Goal: Task Accomplishment & Management: Use online tool/utility

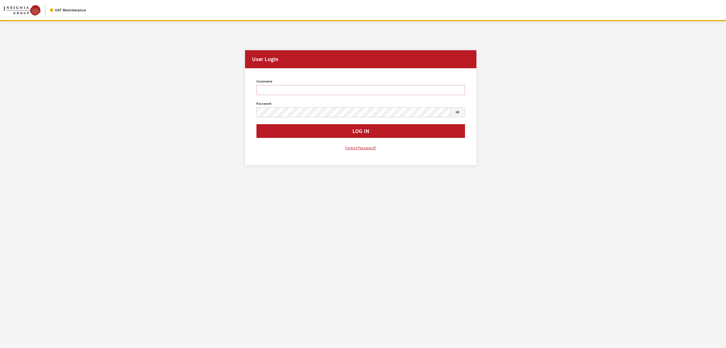
type input "jswartwout"
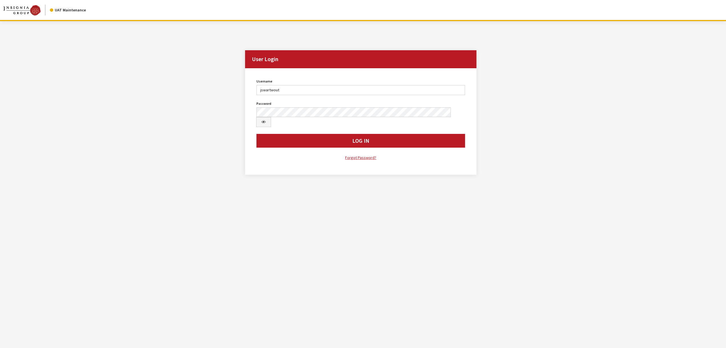
click at [302, 134] on button "Log In" at bounding box center [360, 141] width 208 height 14
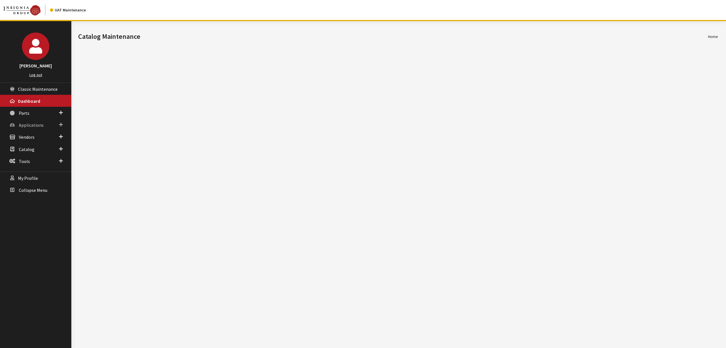
click at [33, 124] on span "Applications" at bounding box center [31, 125] width 25 height 6
click at [34, 147] on link "Application Search" at bounding box center [35, 146] width 71 height 11
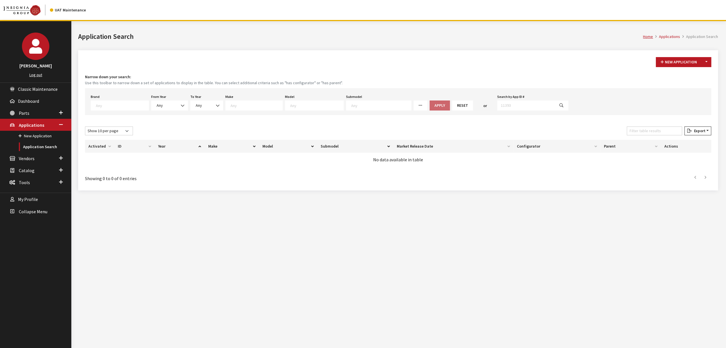
click at [121, 108] on span at bounding box center [120, 105] width 58 height 10
click at [159, 60] on div "New Application Toggle Dropdown New From Existing..." at bounding box center [398, 62] width 628 height 10
